Goal: Task Accomplishment & Management: Manage account settings

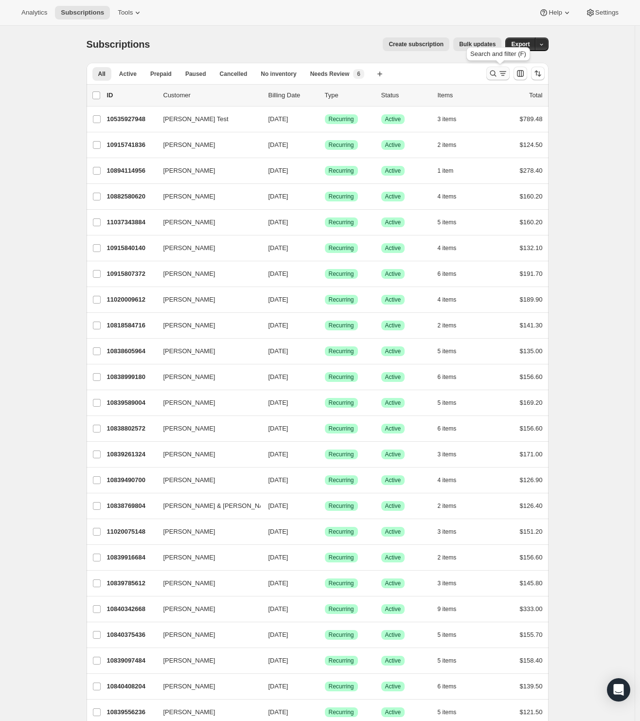
click at [500, 74] on icon "Search and filter results" at bounding box center [503, 74] width 10 height 10
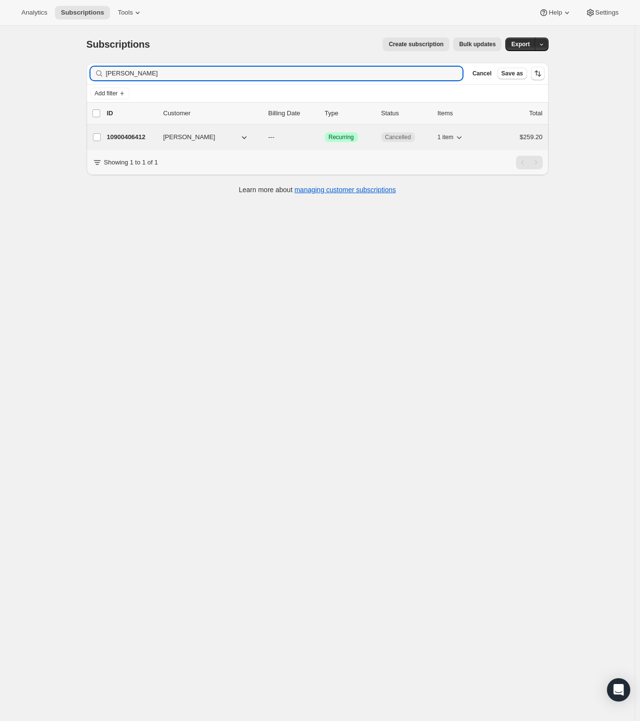
type input "Ricky Decastro"
click at [138, 134] on p "10900406412" at bounding box center [131, 137] width 49 height 10
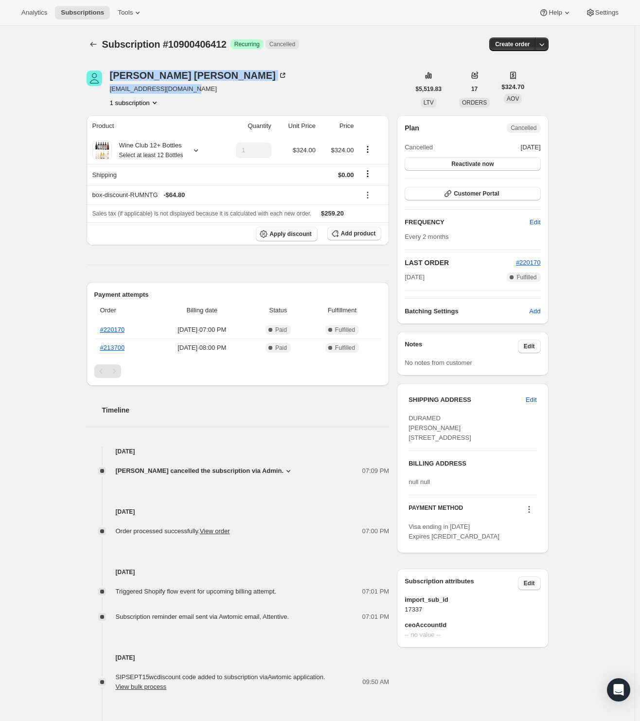
drag, startPoint x: 111, startPoint y: 90, endPoint x: 203, endPoint y: 91, distance: 91.9
click at [203, 91] on div "Ricky DeCastro duramedinc2001@yahoo.com 1 subscription" at bounding box center [248, 88] width 323 height 37
click at [227, 100] on div "Ricky DeCastro duramedinc2001@yahoo.com 1 subscription" at bounding box center [248, 88] width 323 height 37
drag, startPoint x: 211, startPoint y: 84, endPoint x: 113, endPoint y: 94, distance: 98.2
click at [113, 94] on div "Ricky DeCastro duramedinc2001@yahoo.com 1 subscription" at bounding box center [248, 88] width 323 height 37
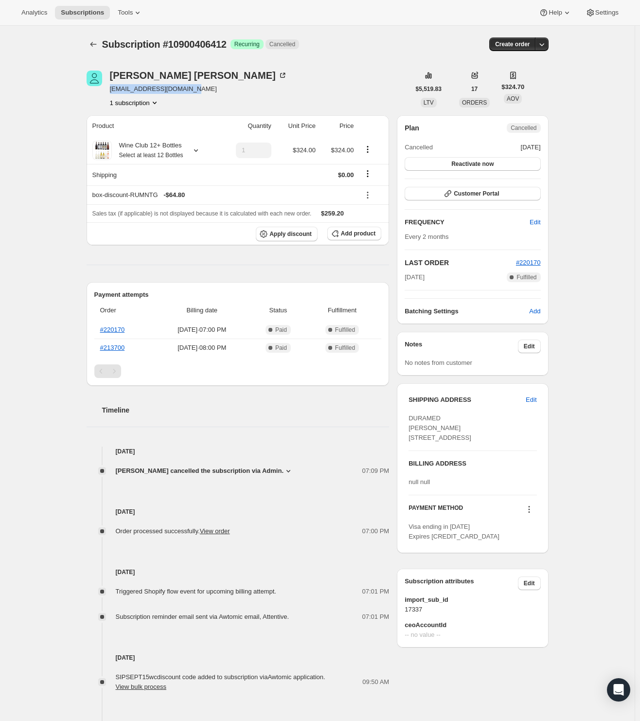
copy span "duramedinc2001@yahoo.com"
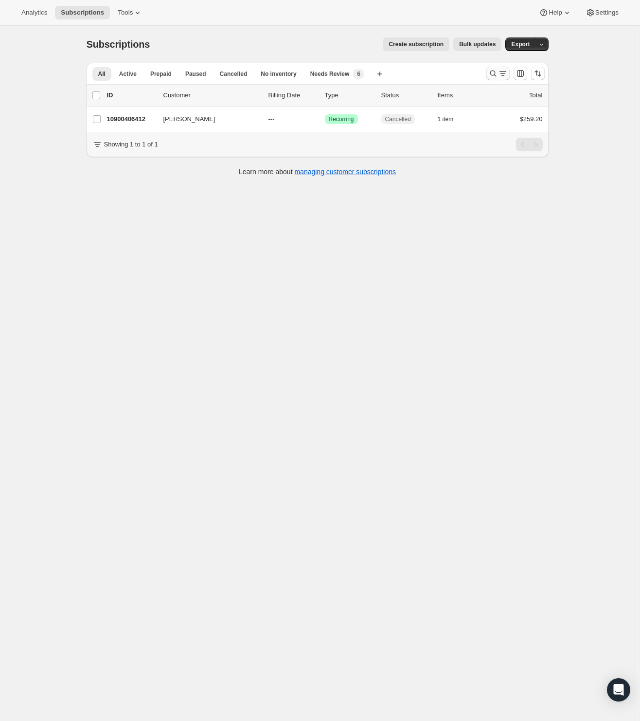
click at [501, 74] on icon "Search and filter results" at bounding box center [503, 74] width 10 height 10
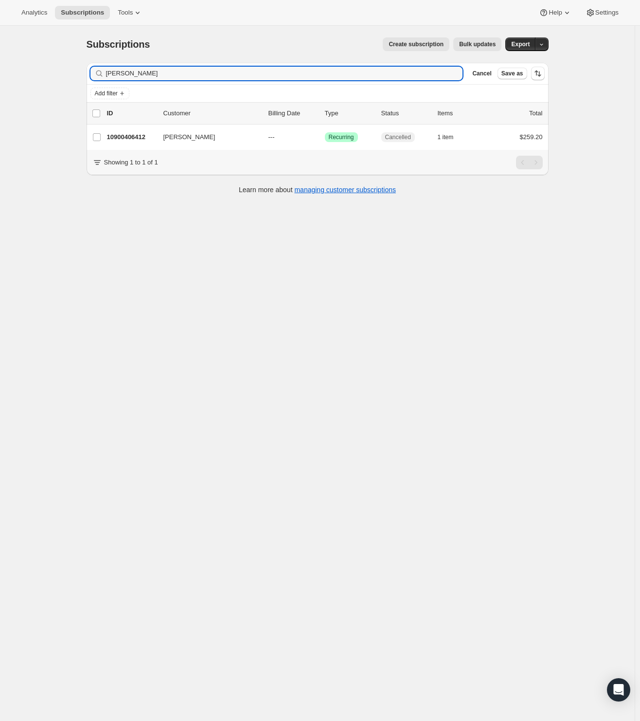
drag, startPoint x: 159, startPoint y: 76, endPoint x: 32, endPoint y: 78, distance: 126.4
click at [32, 78] on div "Subscriptions. This page is ready Subscriptions Create subscription Bulk update…" at bounding box center [317, 386] width 634 height 721
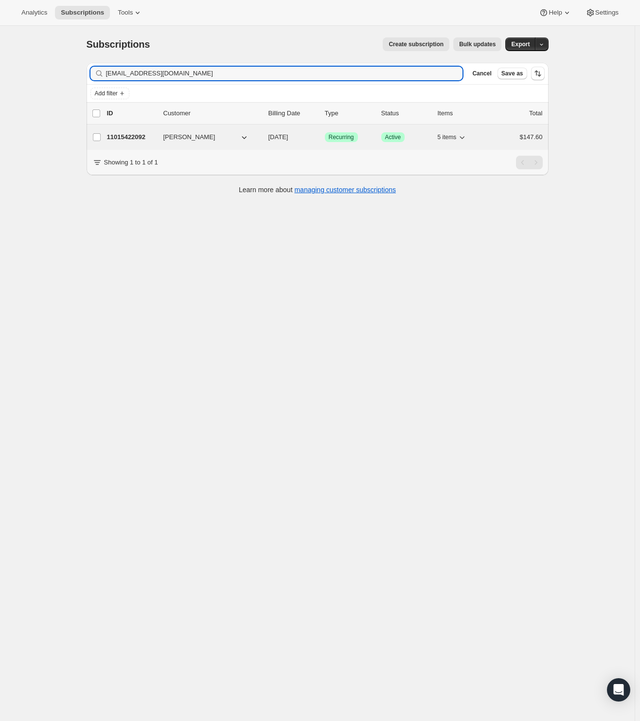
type input "jrnshirley@charter.net"
click at [140, 133] on p "11015422092" at bounding box center [131, 137] width 49 height 10
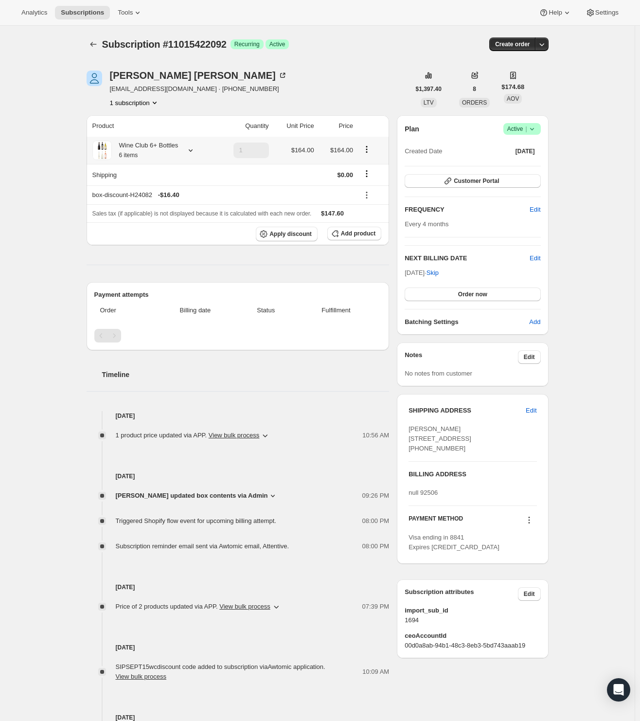
click at [371, 152] on icon "Product actions" at bounding box center [367, 149] width 10 height 10
click at [369, 164] on span "Edit box" at bounding box center [369, 167] width 23 height 7
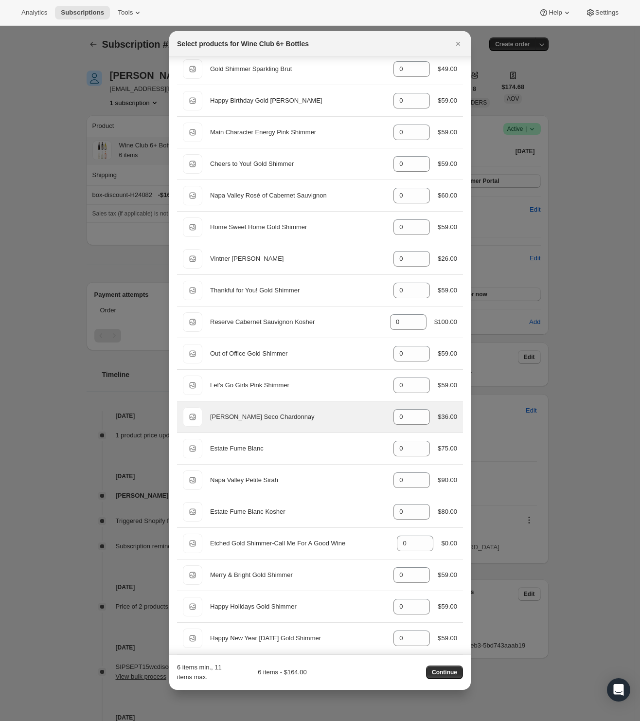
scroll to position [933, 0]
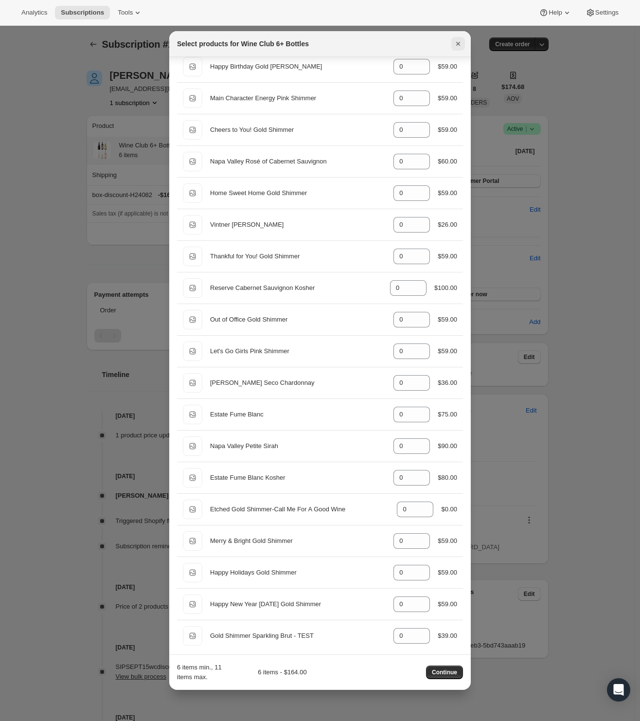
click at [455, 45] on icon "Close" at bounding box center [458, 44] width 10 height 10
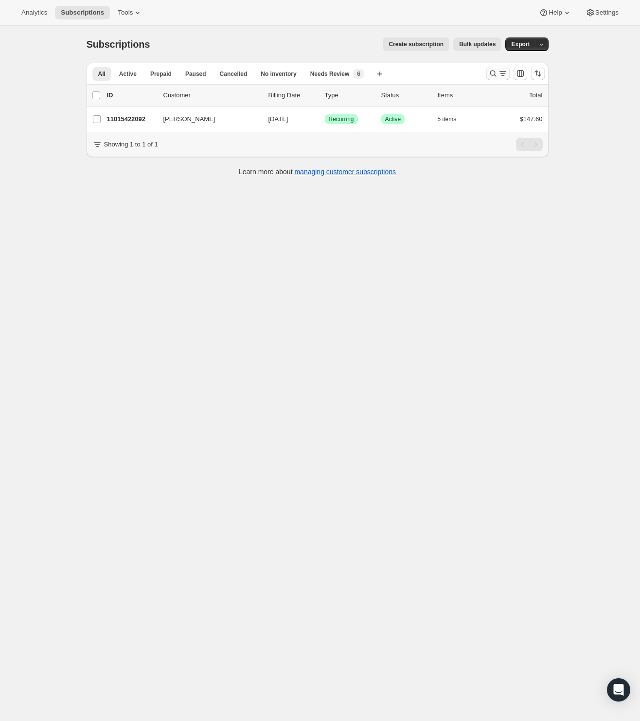
click at [500, 77] on icon "Search and filter results" at bounding box center [503, 74] width 10 height 10
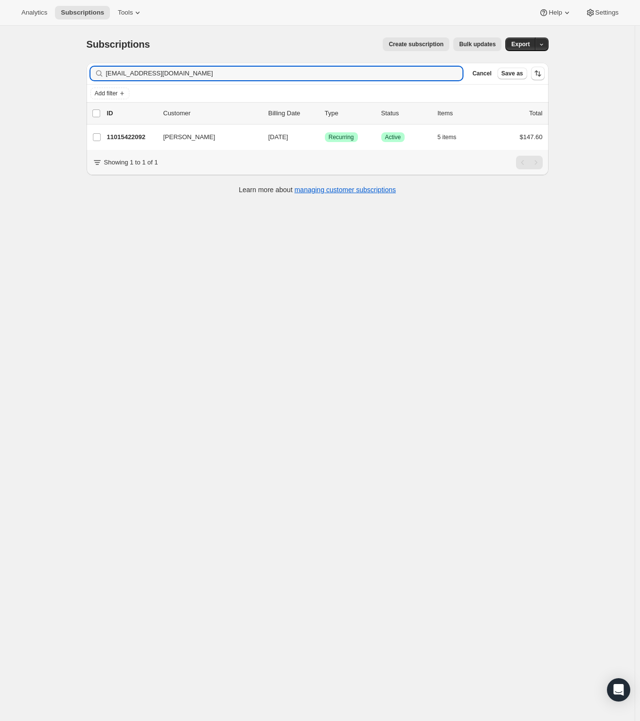
drag, startPoint x: 110, startPoint y: 72, endPoint x: -11, endPoint y: 65, distance: 120.8
click at [0, 65] on html "Analytics Subscriptions Tools Help Settings Skip to content Subscriptions. This…" at bounding box center [320, 360] width 640 height 721
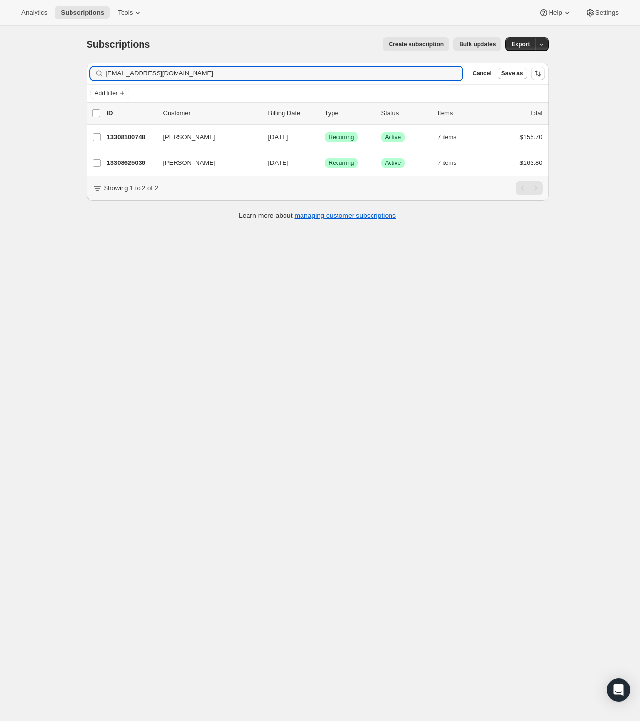
type input "k10reinhardt@gmail.com"
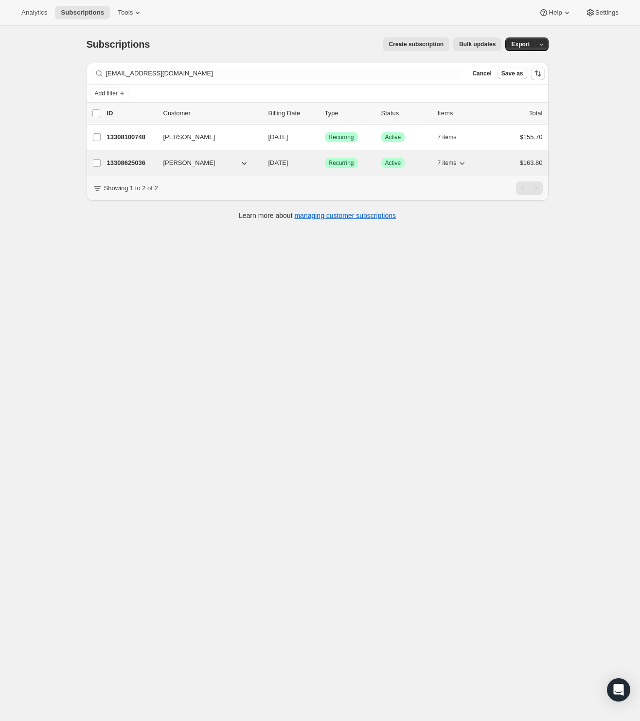
click at [122, 164] on p "13308625036" at bounding box center [131, 163] width 49 height 10
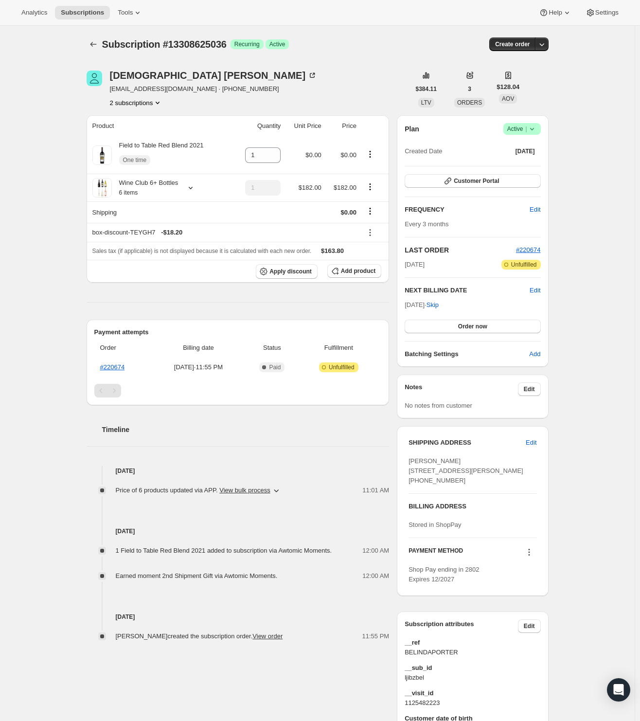
click at [43, 212] on div "Subscription #13308625036. This page is ready Subscription #13308625036 Success…" at bounding box center [317, 398] width 634 height 744
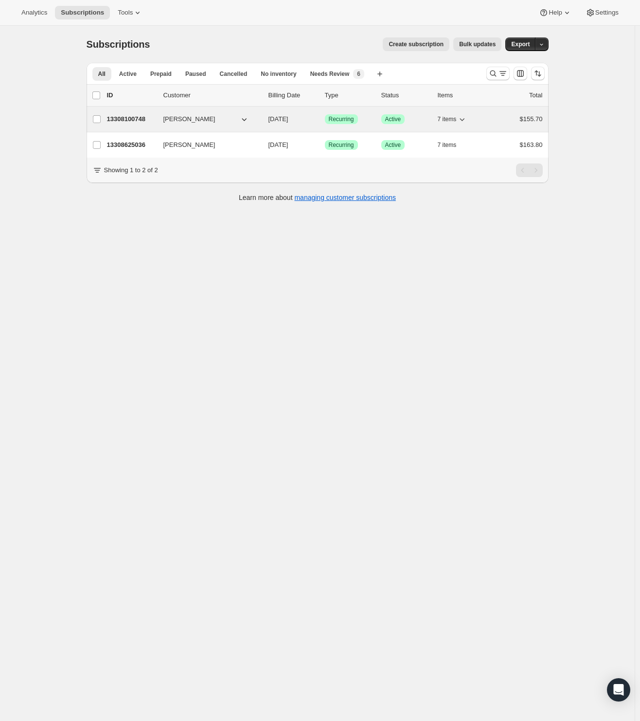
click at [134, 119] on p "13308100748" at bounding box center [131, 119] width 49 height 10
